Goal: Navigation & Orientation: Find specific page/section

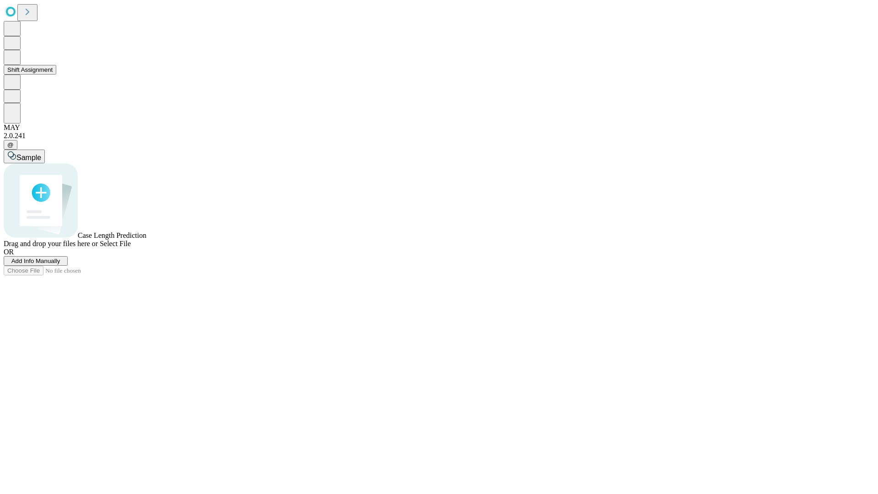
click at [56, 75] on button "Shift Assignment" at bounding box center [30, 70] width 53 height 10
